Goal: Transaction & Acquisition: Purchase product/service

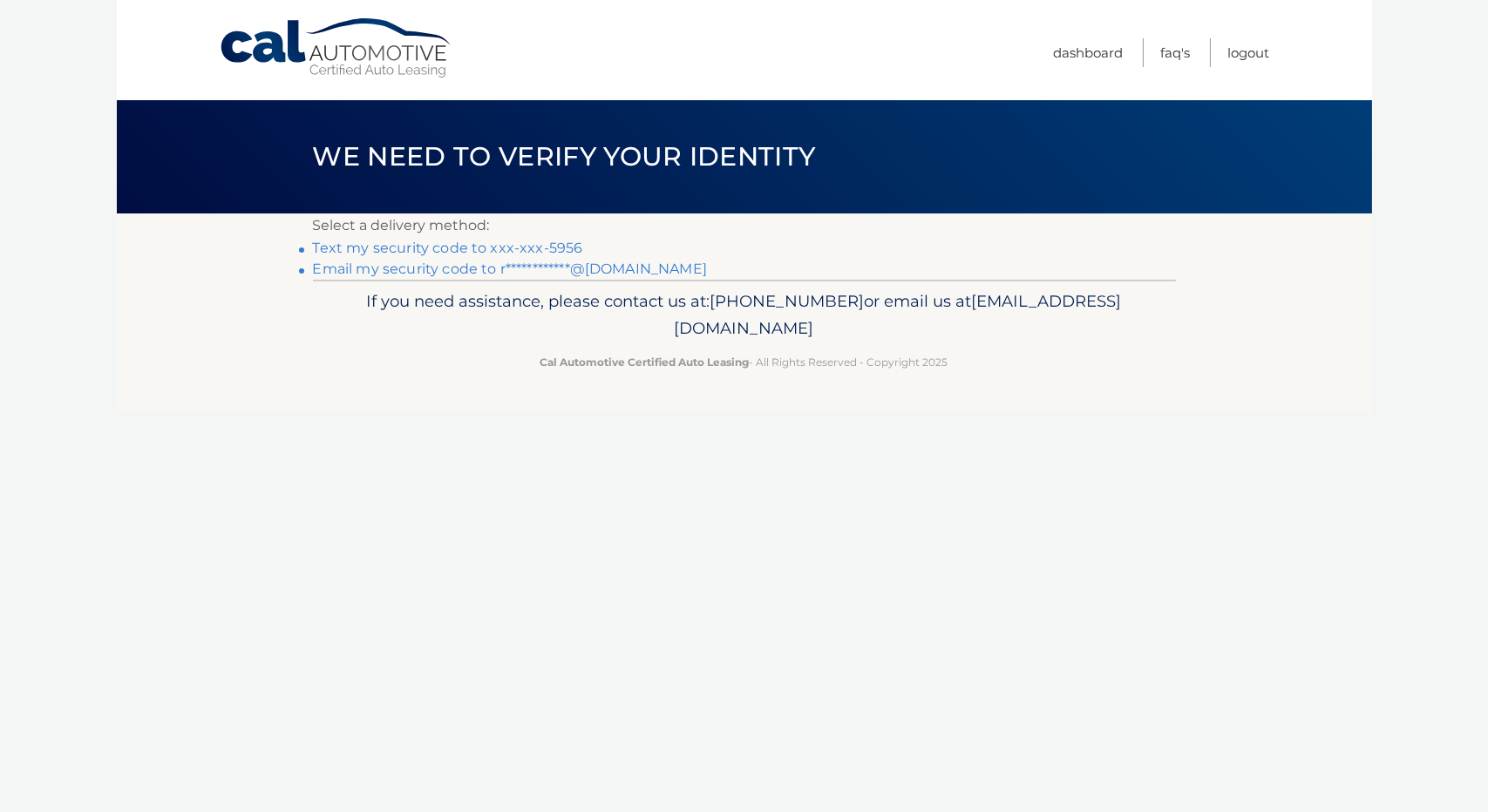
click at [579, 270] on link "**********" at bounding box center [509, 268] width 394 height 16
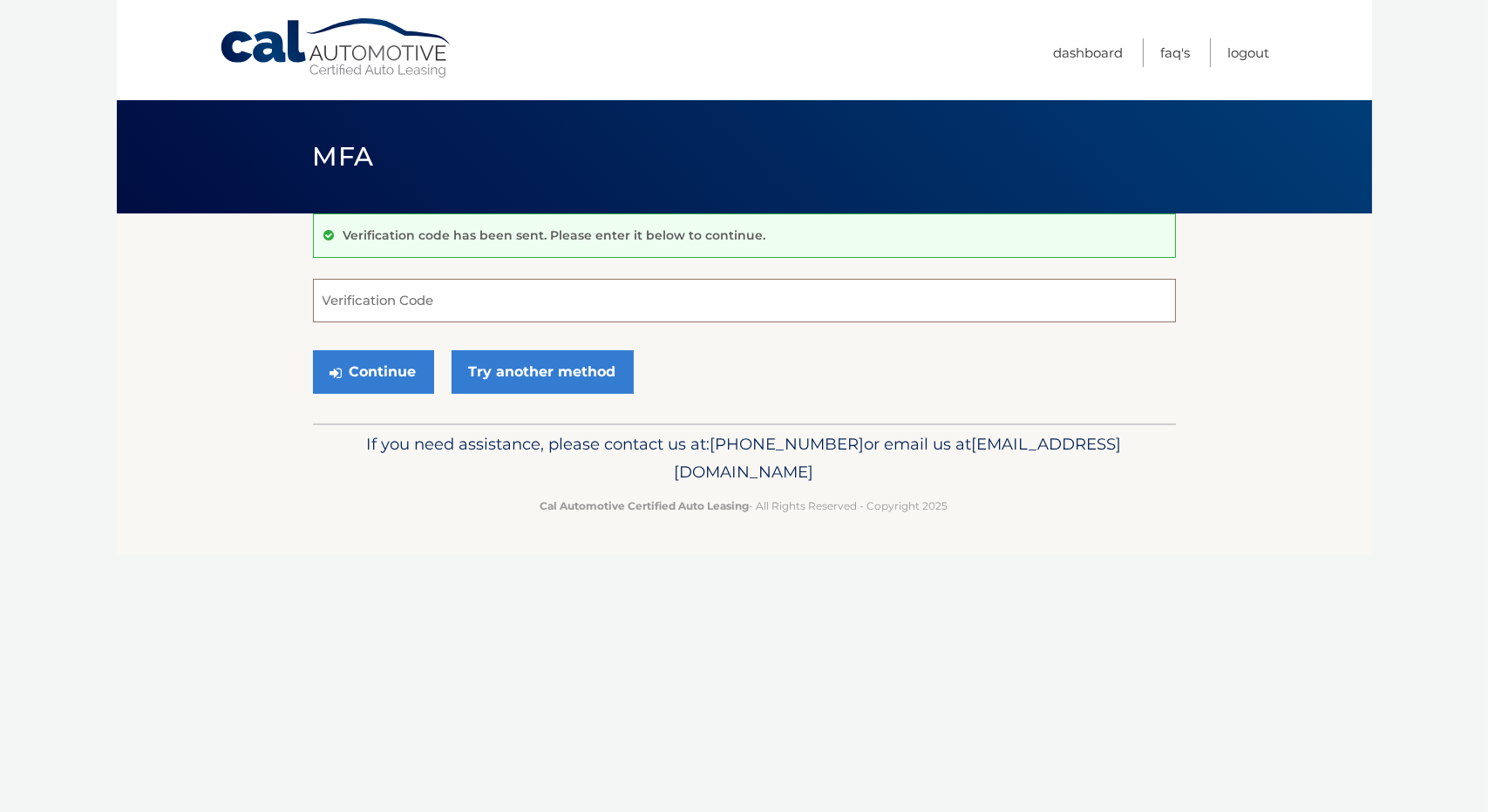
click at [380, 301] on input "Verification Code" at bounding box center [744, 301] width 863 height 44
paste input "181701"
type input "181701"
click at [485, 361] on link "Try another method" at bounding box center [542, 373] width 183 height 44
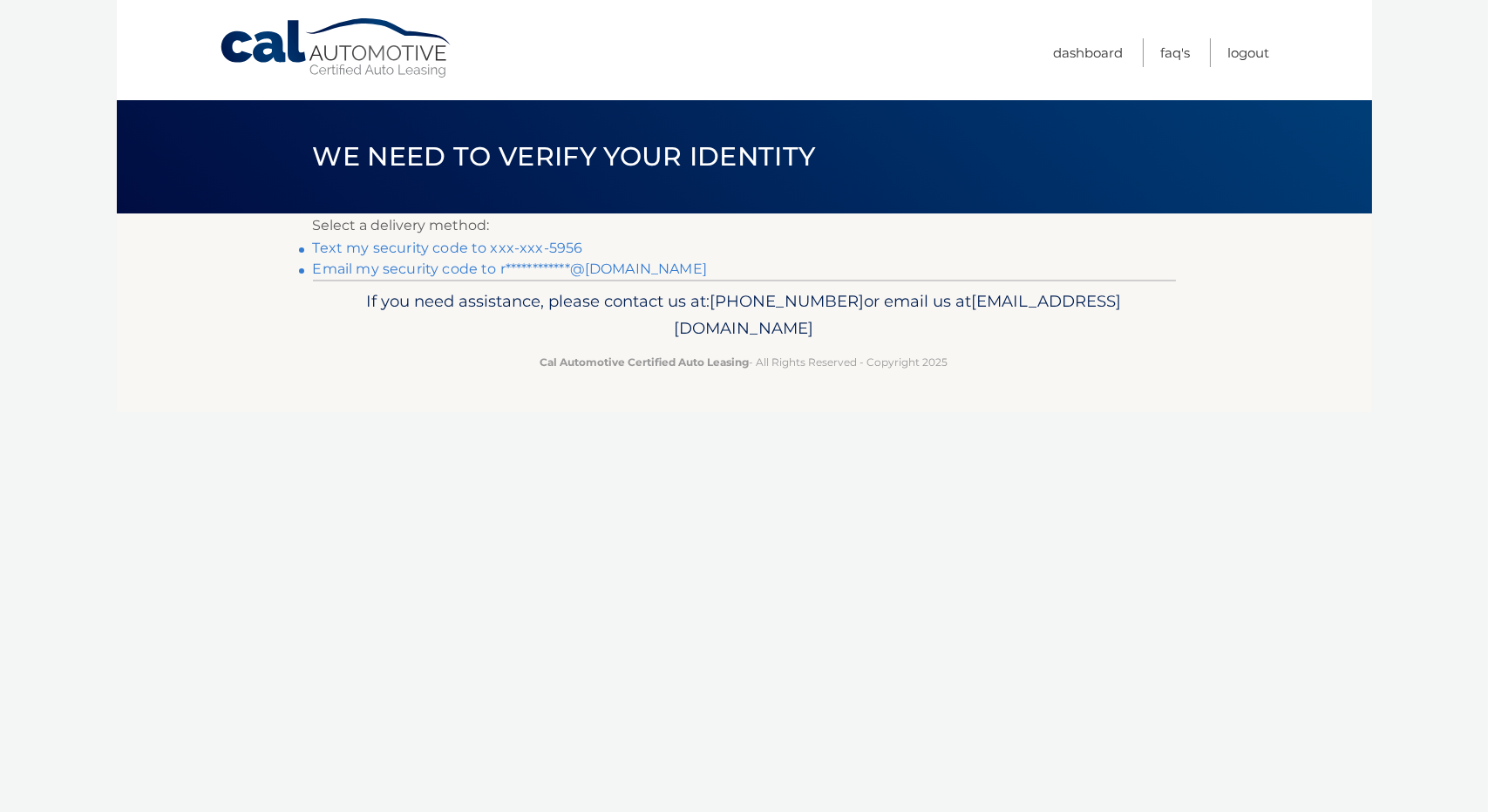
click at [485, 269] on link "**********" at bounding box center [509, 268] width 394 height 16
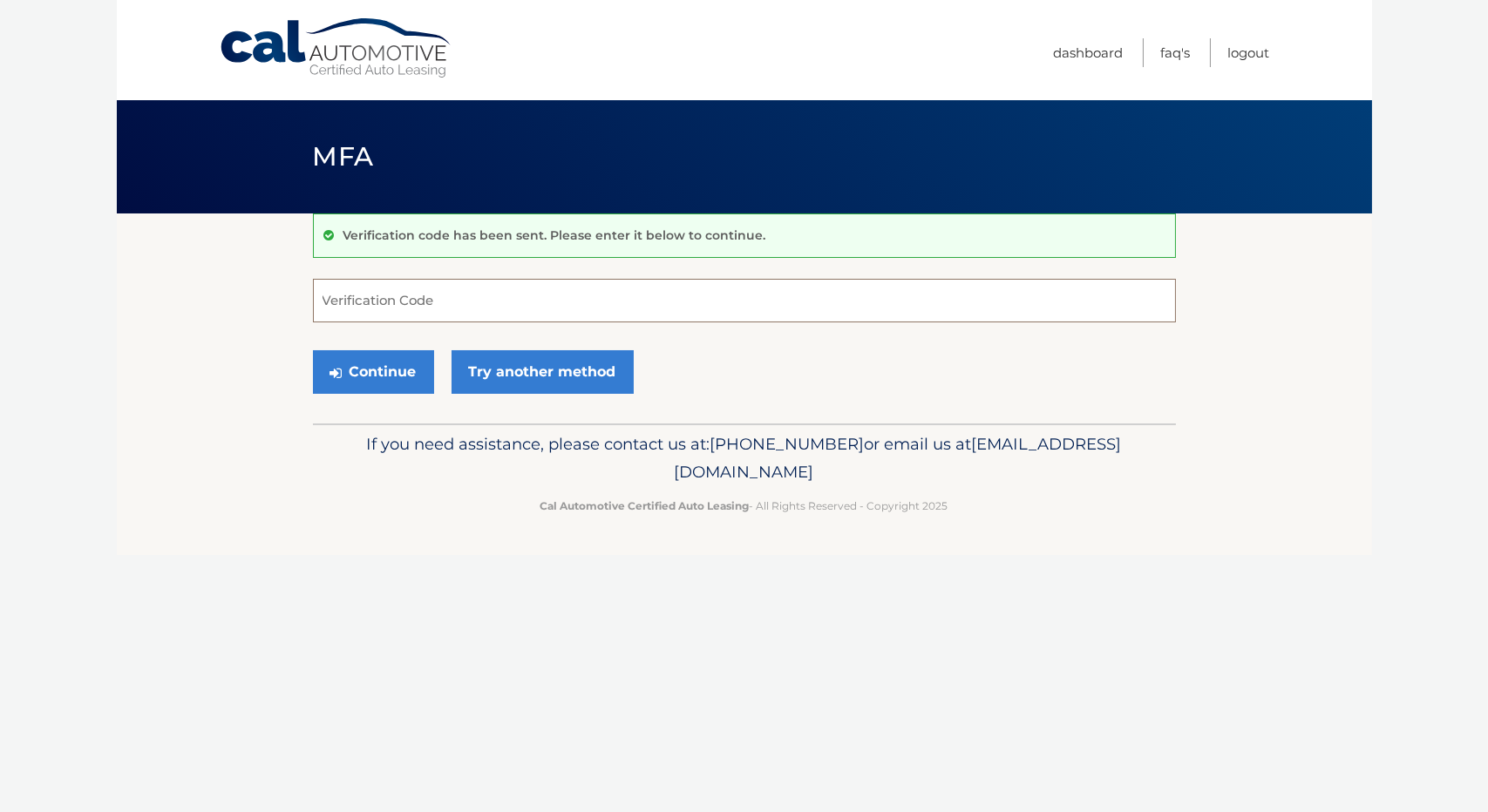
click at [431, 297] on input "Verification Code" at bounding box center [744, 301] width 863 height 44
paste input "389705"
type input "389705"
click at [383, 377] on button "Continue" at bounding box center [373, 373] width 121 height 44
click at [388, 379] on button "Continue" at bounding box center [373, 373] width 121 height 44
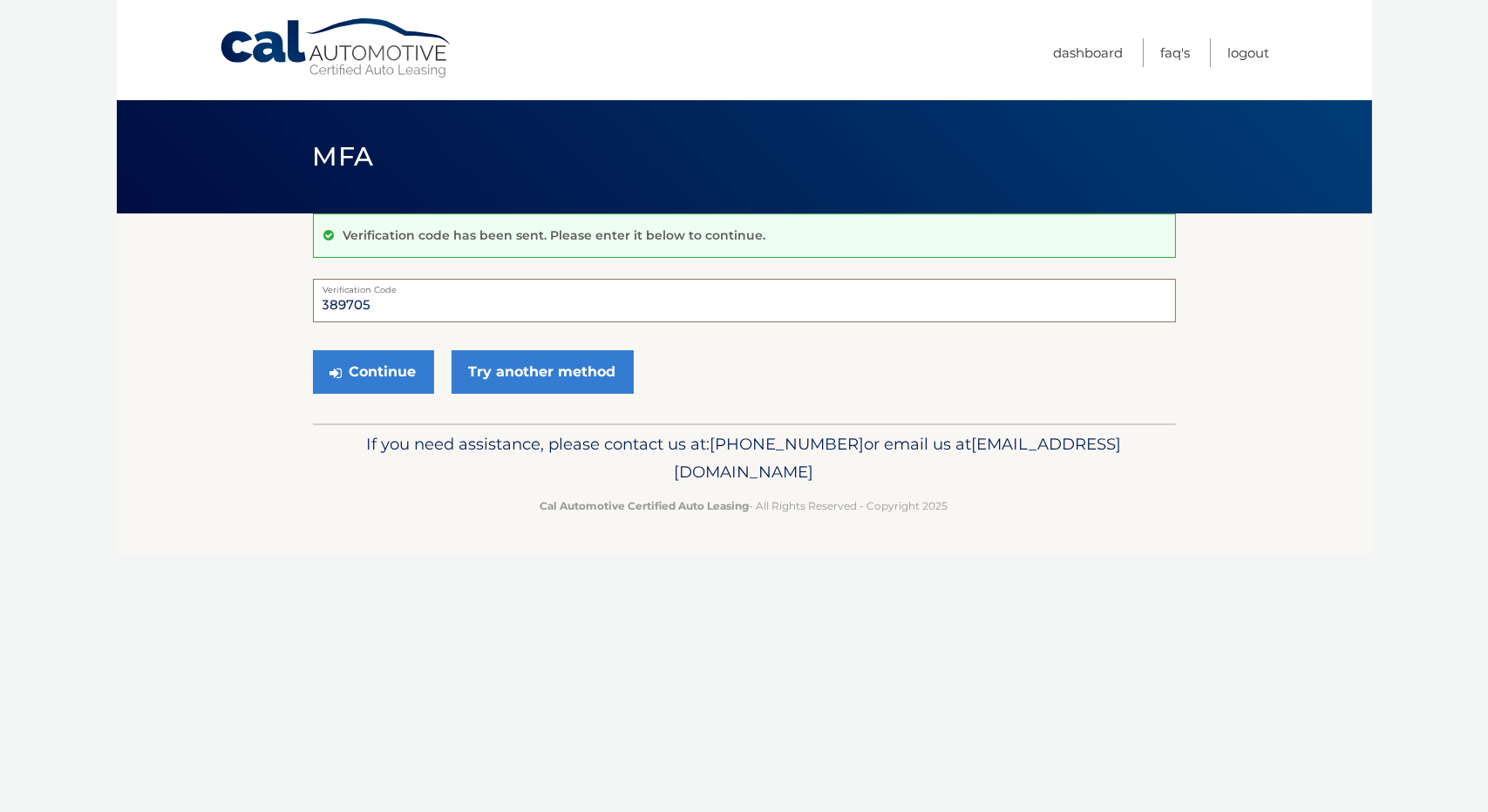
drag, startPoint x: 550, startPoint y: 302, endPoint x: 519, endPoint y: 300, distance: 31.1
click at [541, 301] on input "389705" at bounding box center [744, 301] width 863 height 44
drag, startPoint x: 420, startPoint y: 302, endPoint x: 294, endPoint y: 302, distance: 126.0
click at [294, 302] on section "Verification code has been sent. Please enter it below to continue. 389705 Veri…" at bounding box center [744, 318] width 1255 height 210
type input "389705"
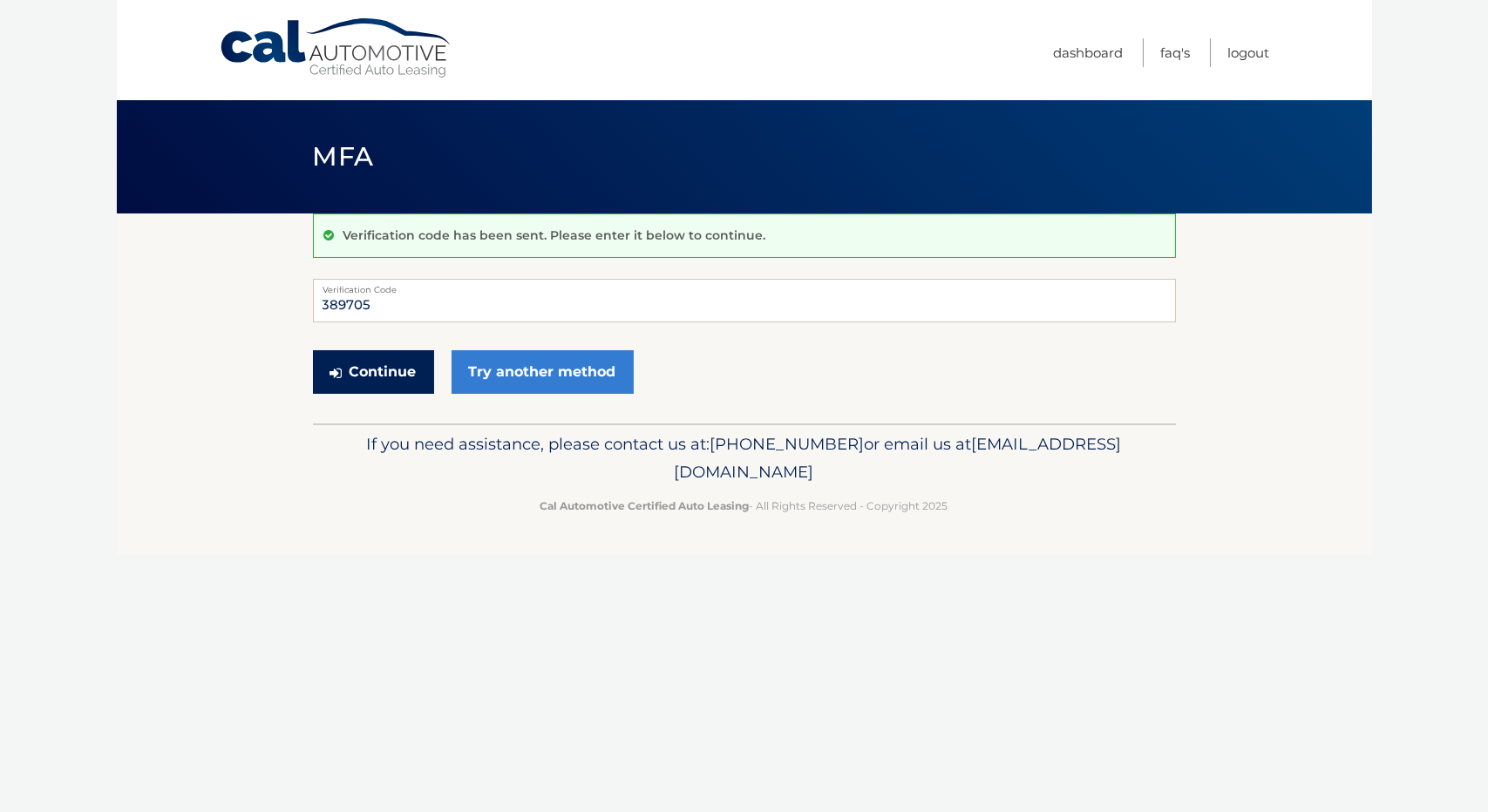
click at [398, 380] on button "Continue" at bounding box center [373, 373] width 121 height 44
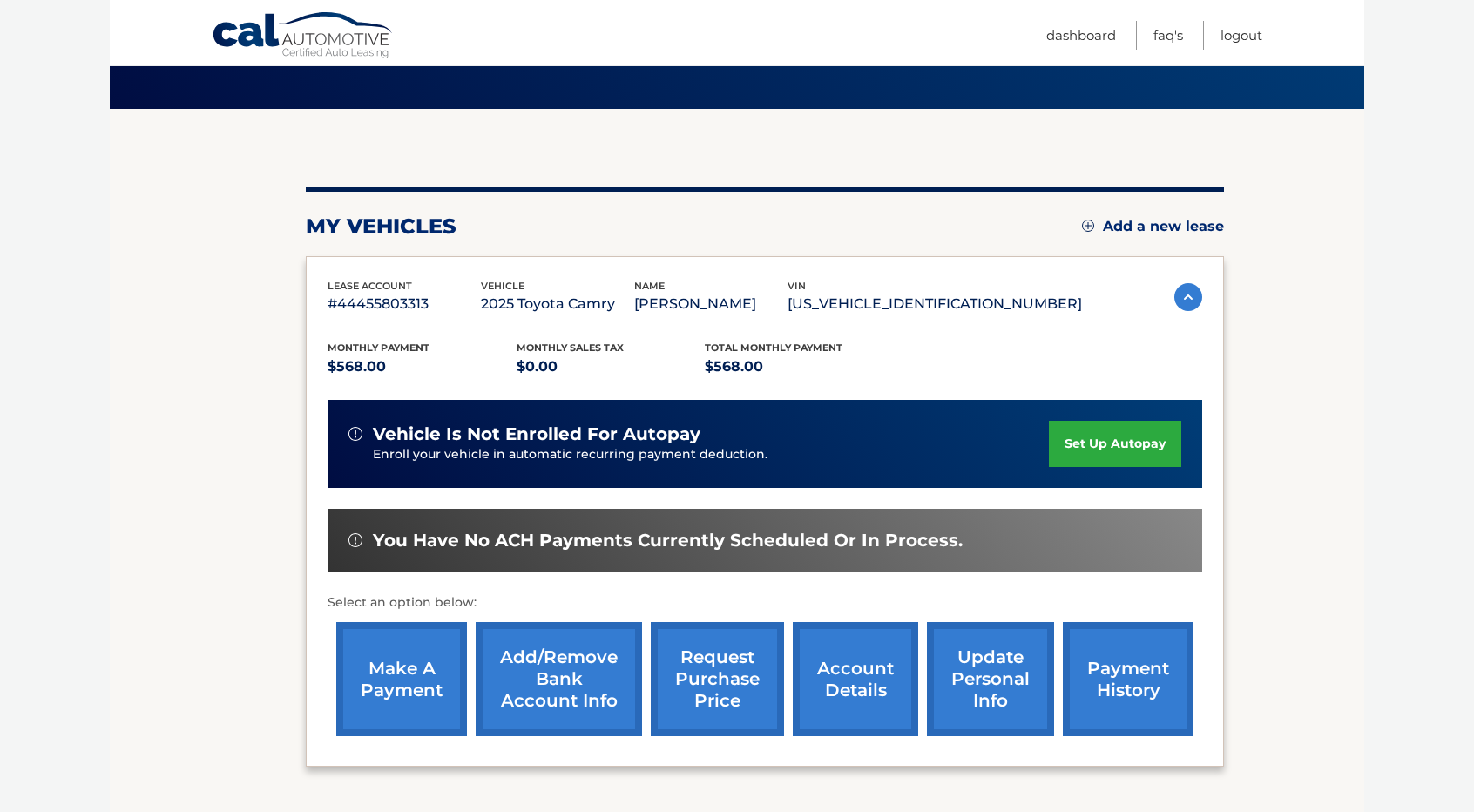
scroll to position [174, 0]
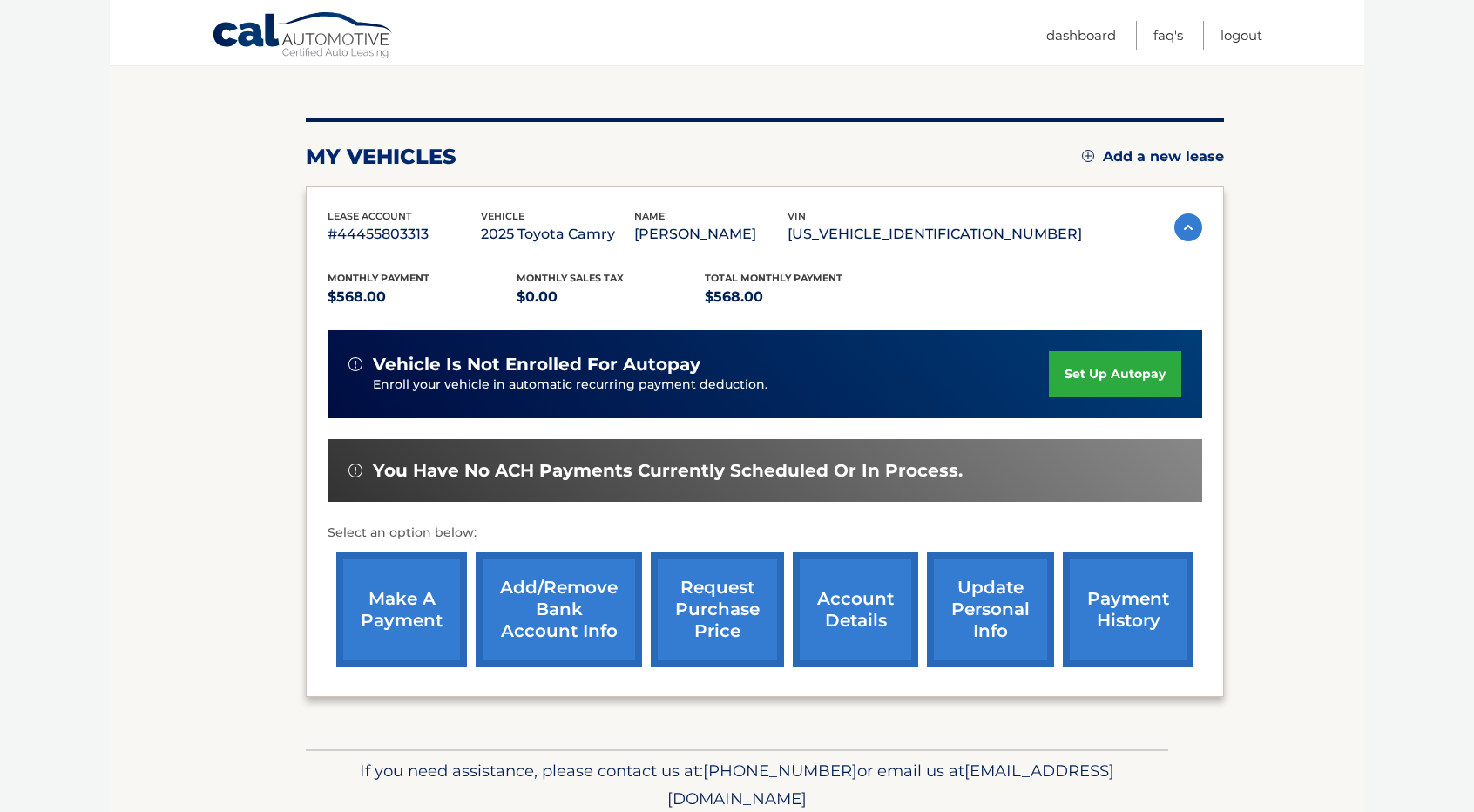
click at [391, 617] on link "make a payment" at bounding box center [401, 609] width 131 height 114
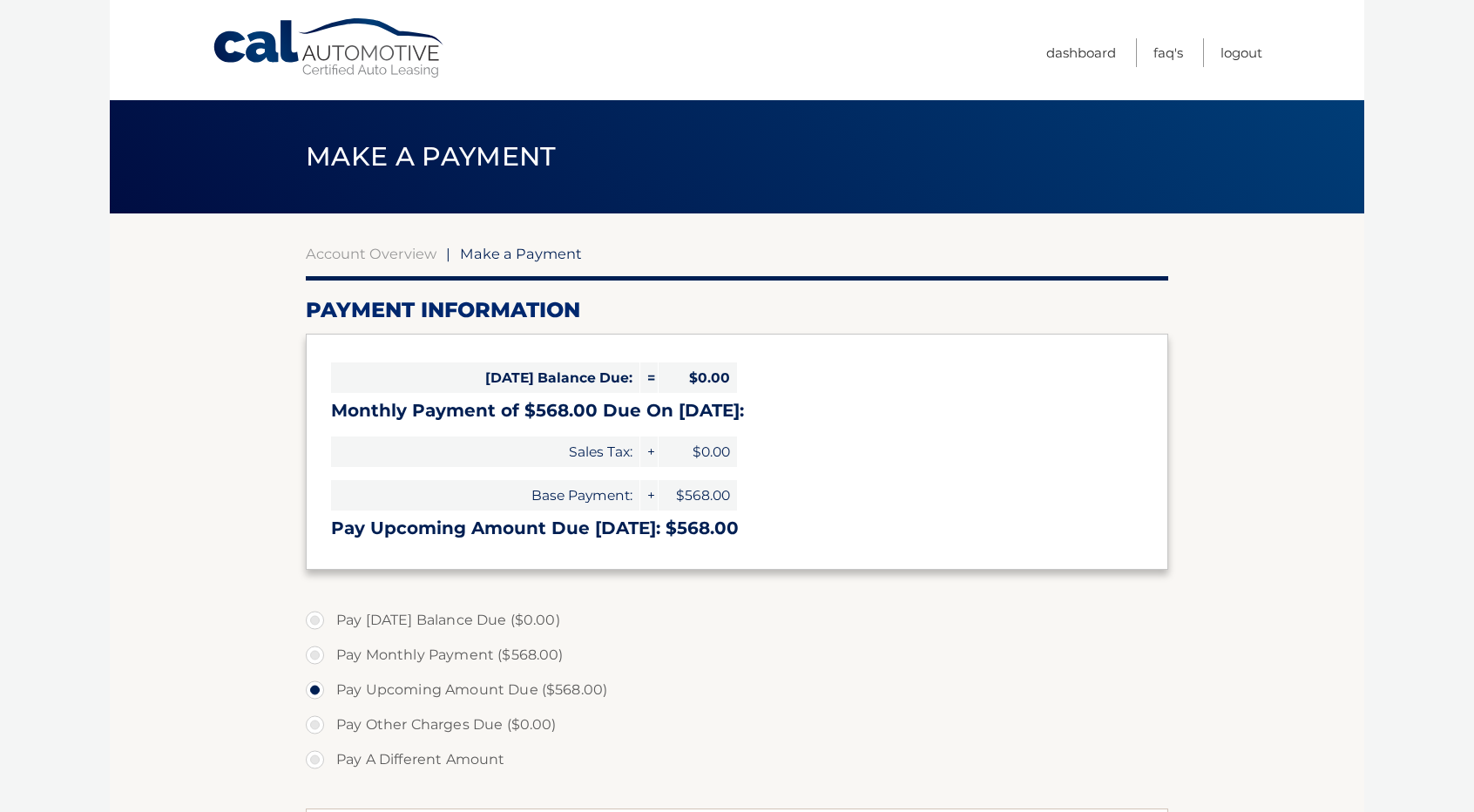
select select "YWRjMTI3MmItYjBmZi00MGZhLWE2ZDUtOWViOWUyNDQzZTg0"
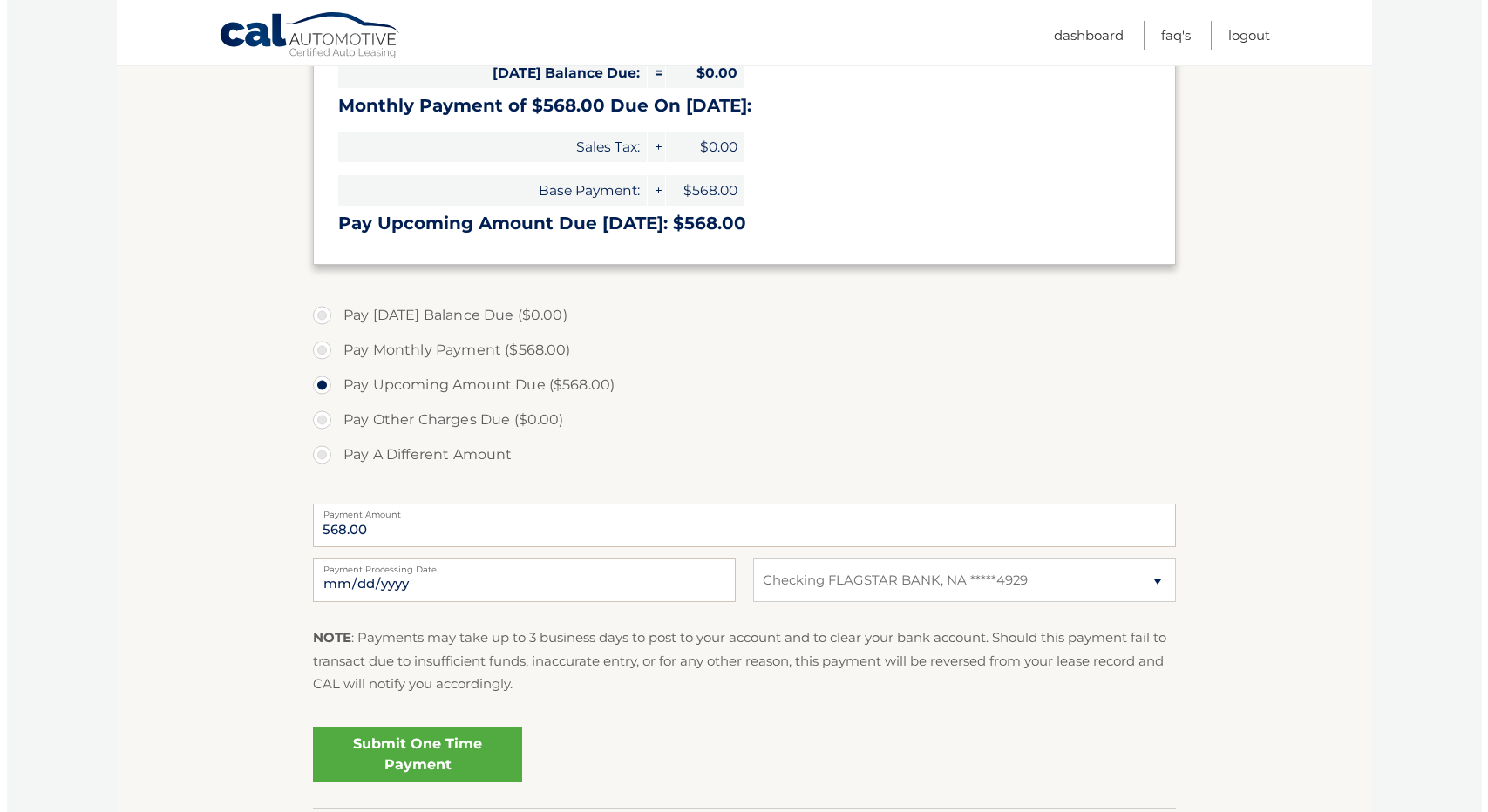
scroll to position [349, 0]
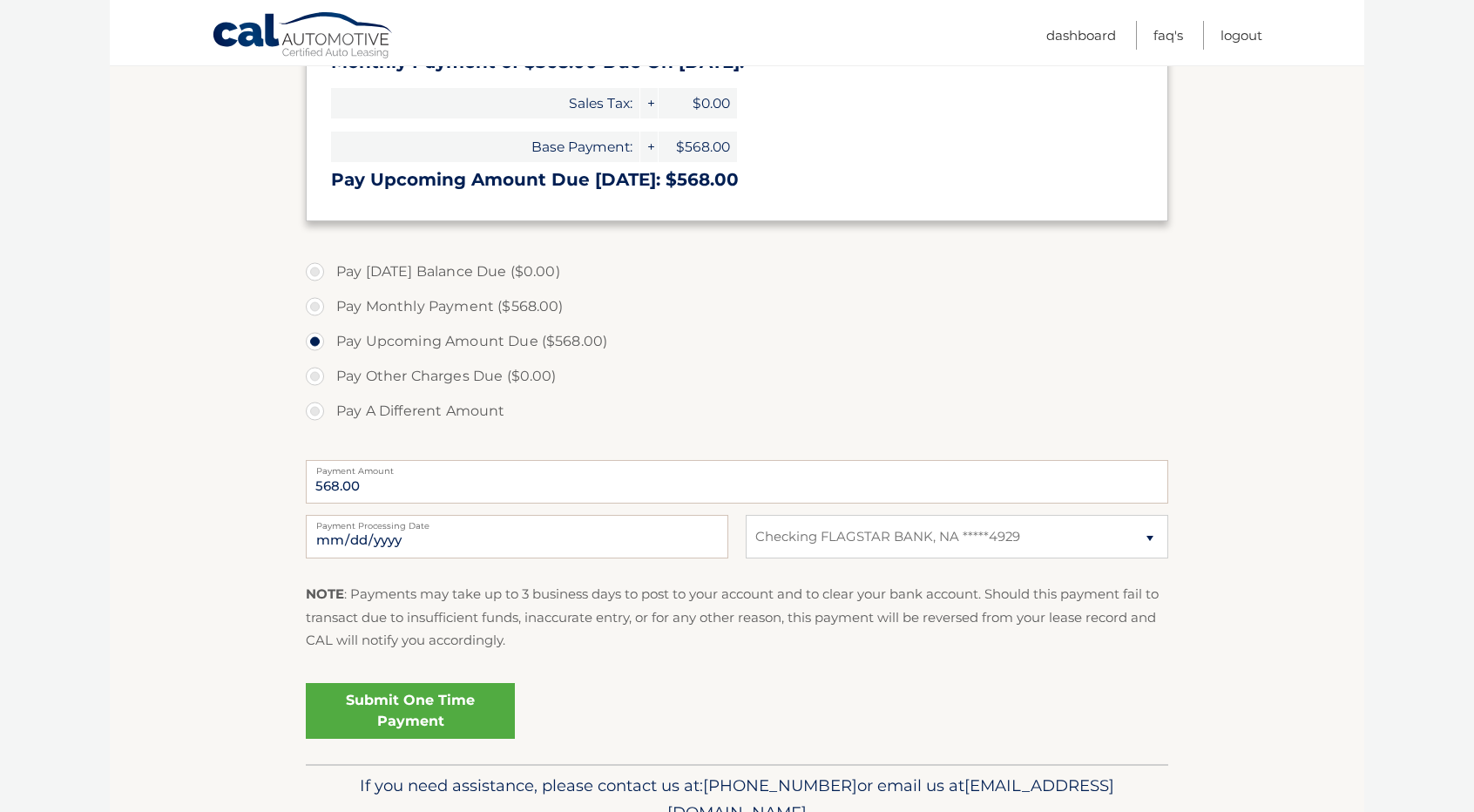
click at [484, 705] on link "Submit One Time Payment" at bounding box center [410, 711] width 209 height 55
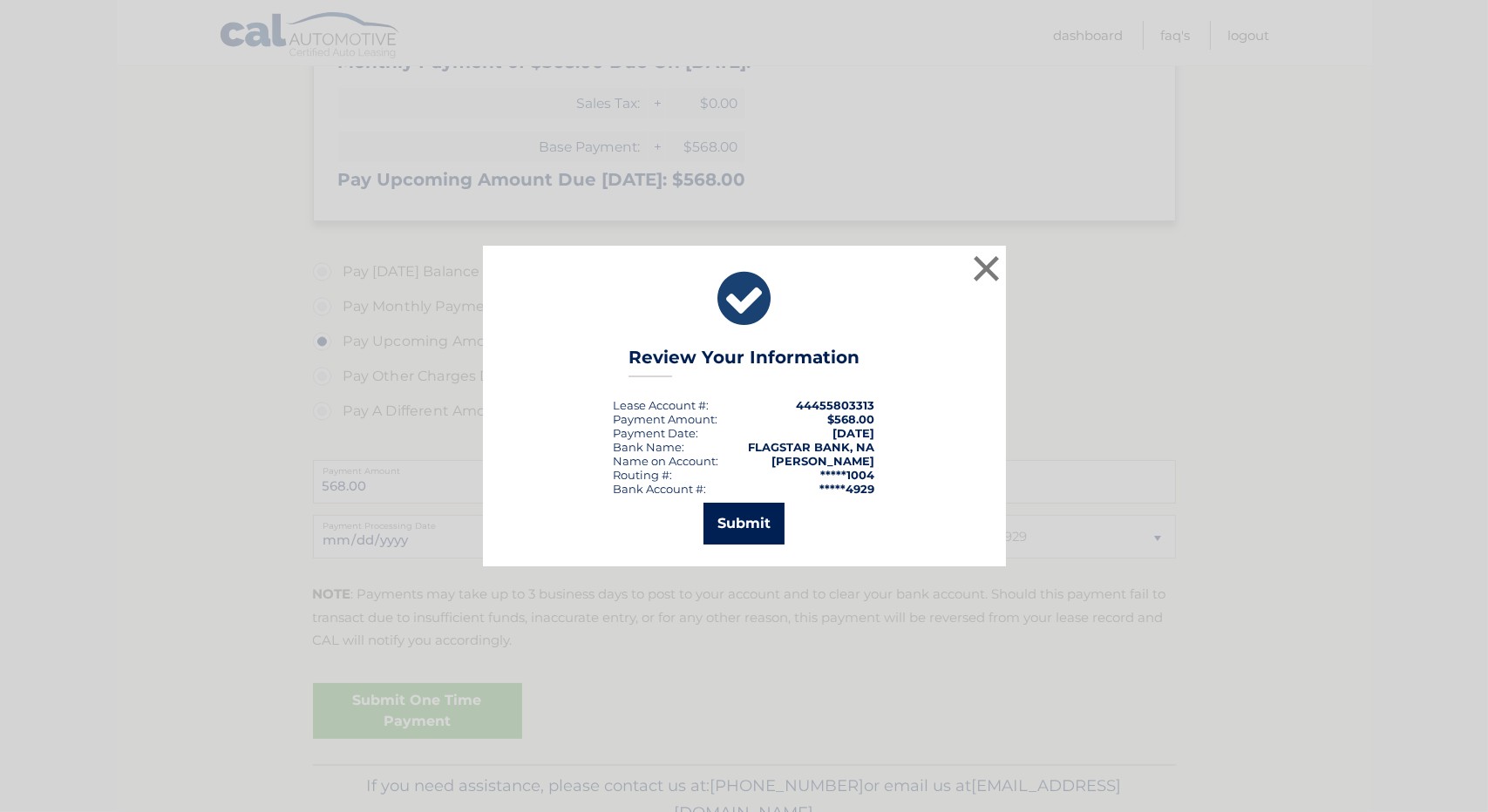
click at [742, 520] on button "Submit" at bounding box center [744, 524] width 81 height 42
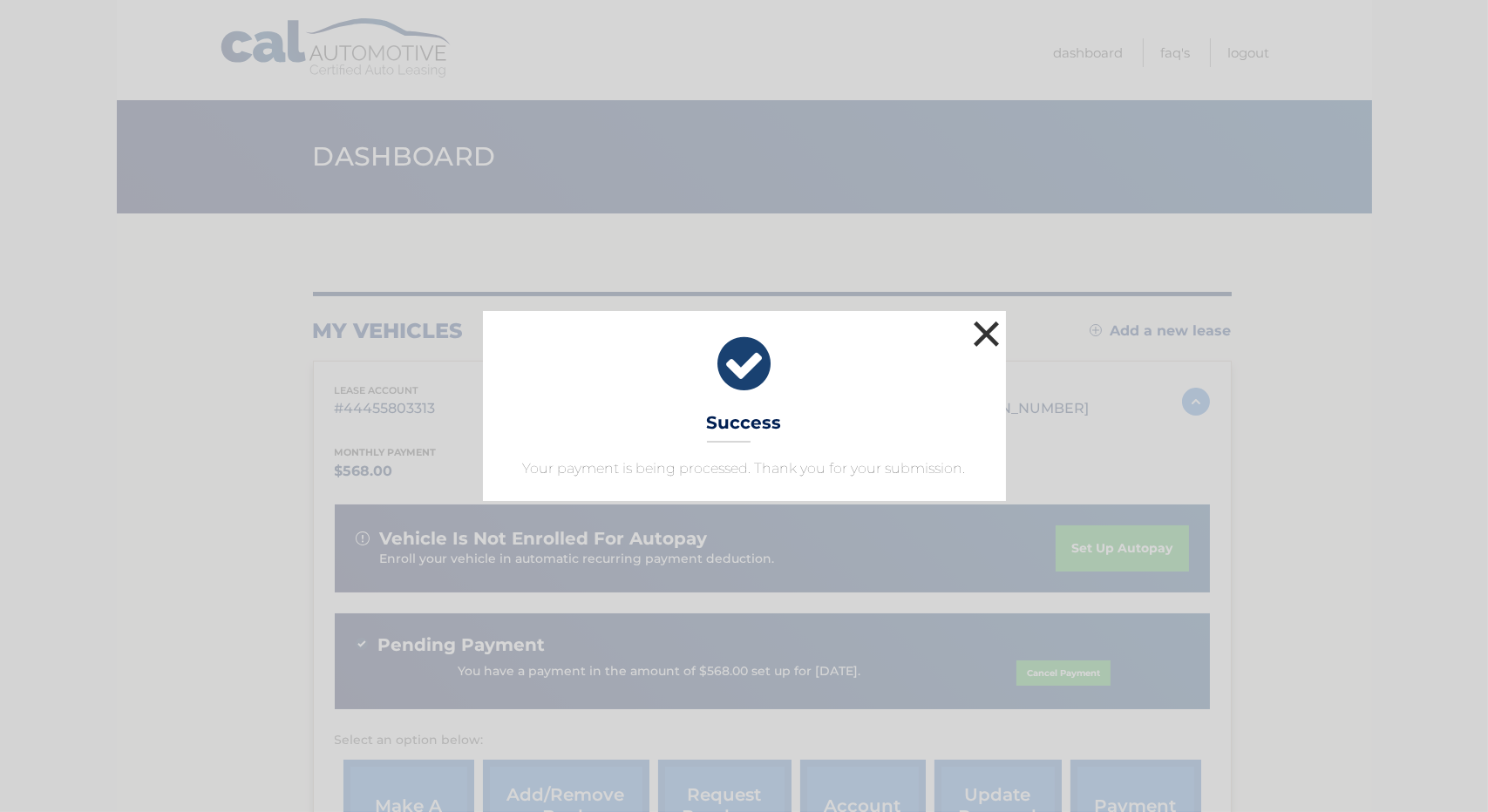
click at [988, 322] on button "×" at bounding box center [986, 333] width 34 height 34
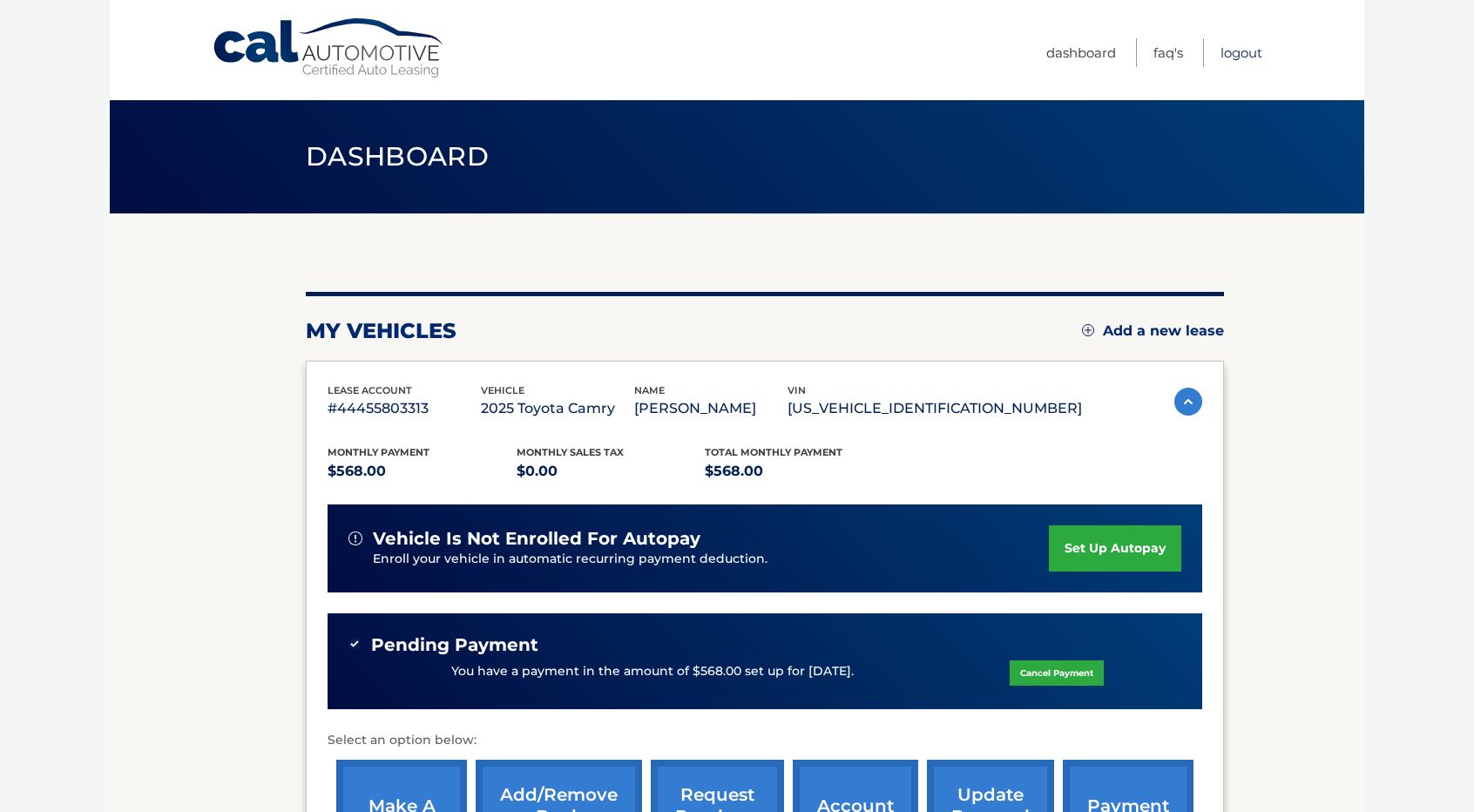
click at [1254, 48] on link "Logout" at bounding box center [1242, 53] width 42 height 29
